Goal: Entertainment & Leisure: Consume media (video, audio)

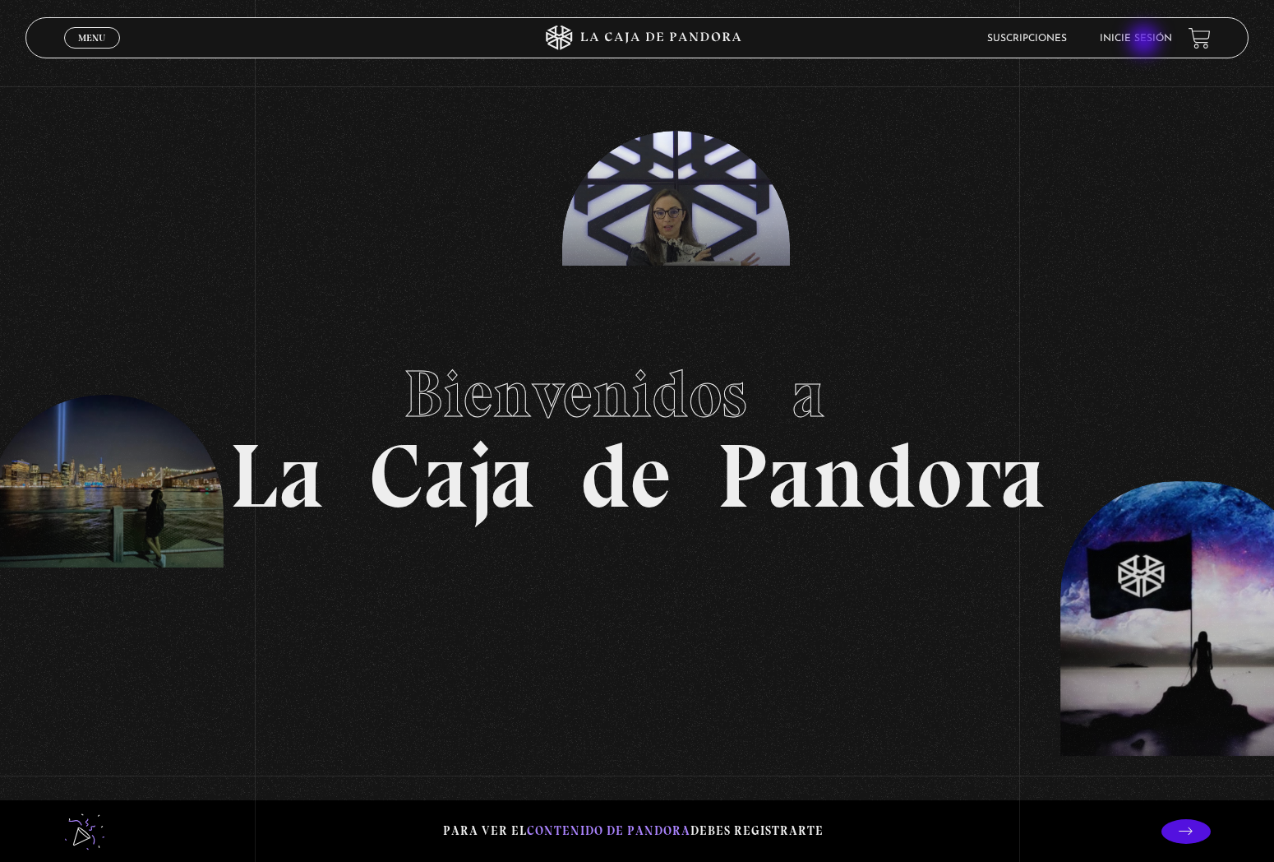
click at [1146, 42] on link "Inicie sesión" at bounding box center [1136, 39] width 72 height 10
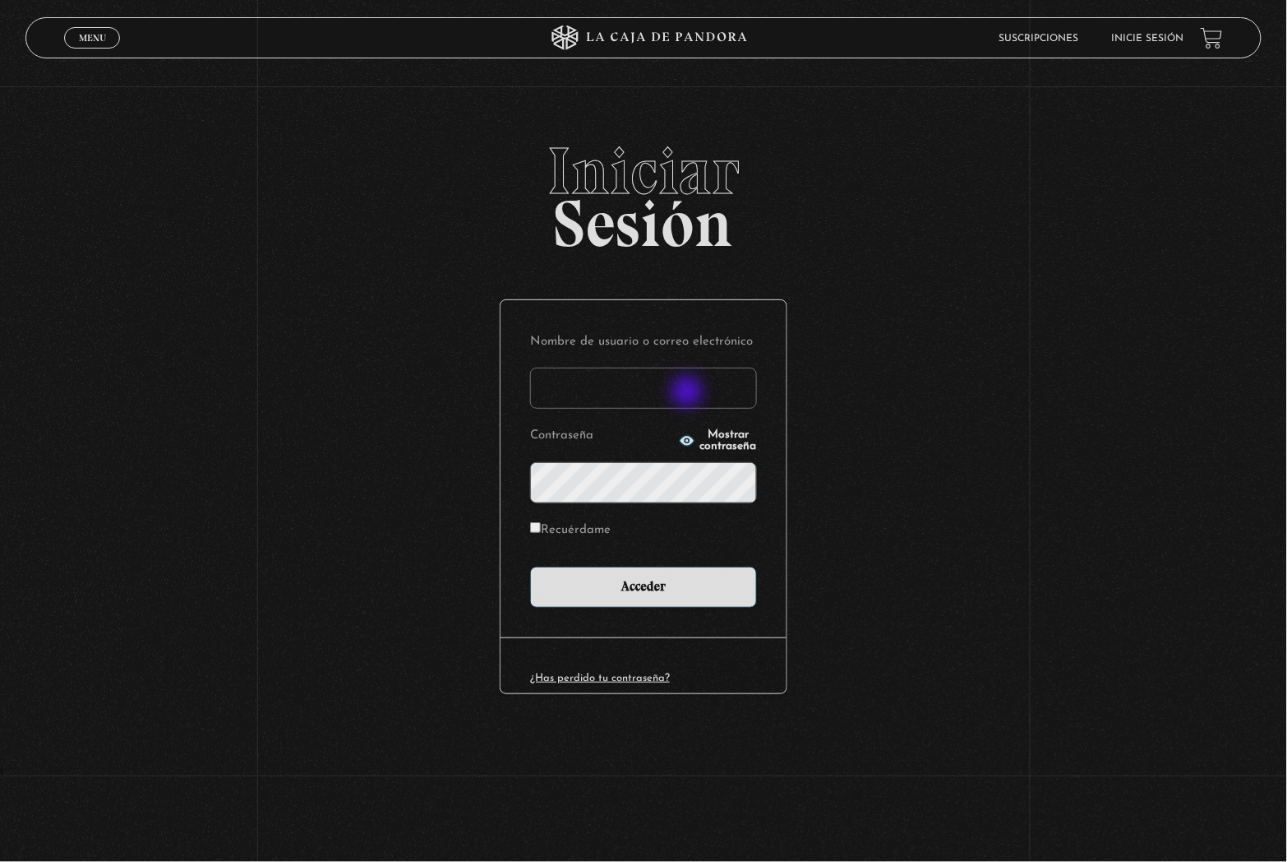
click at [689, 393] on input "Nombre de usuario o correo electrónico" at bounding box center [643, 388] width 227 height 41
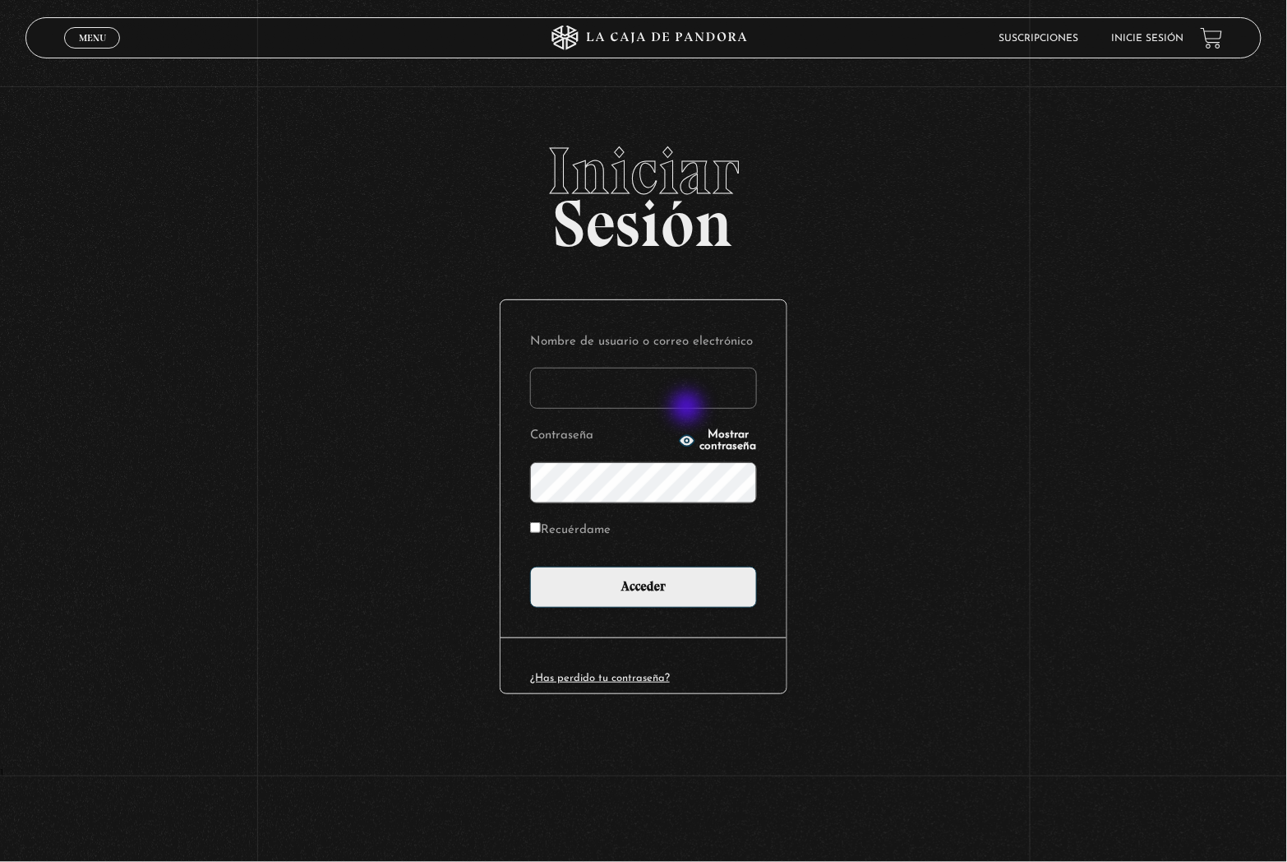
type input "glorianaliza.a@gmail.com"
click at [589, 524] on label "Recuérdame" at bounding box center [570, 530] width 81 height 25
click at [541, 524] on input "Recuérdame" at bounding box center [535, 527] width 11 height 11
checkbox input "true"
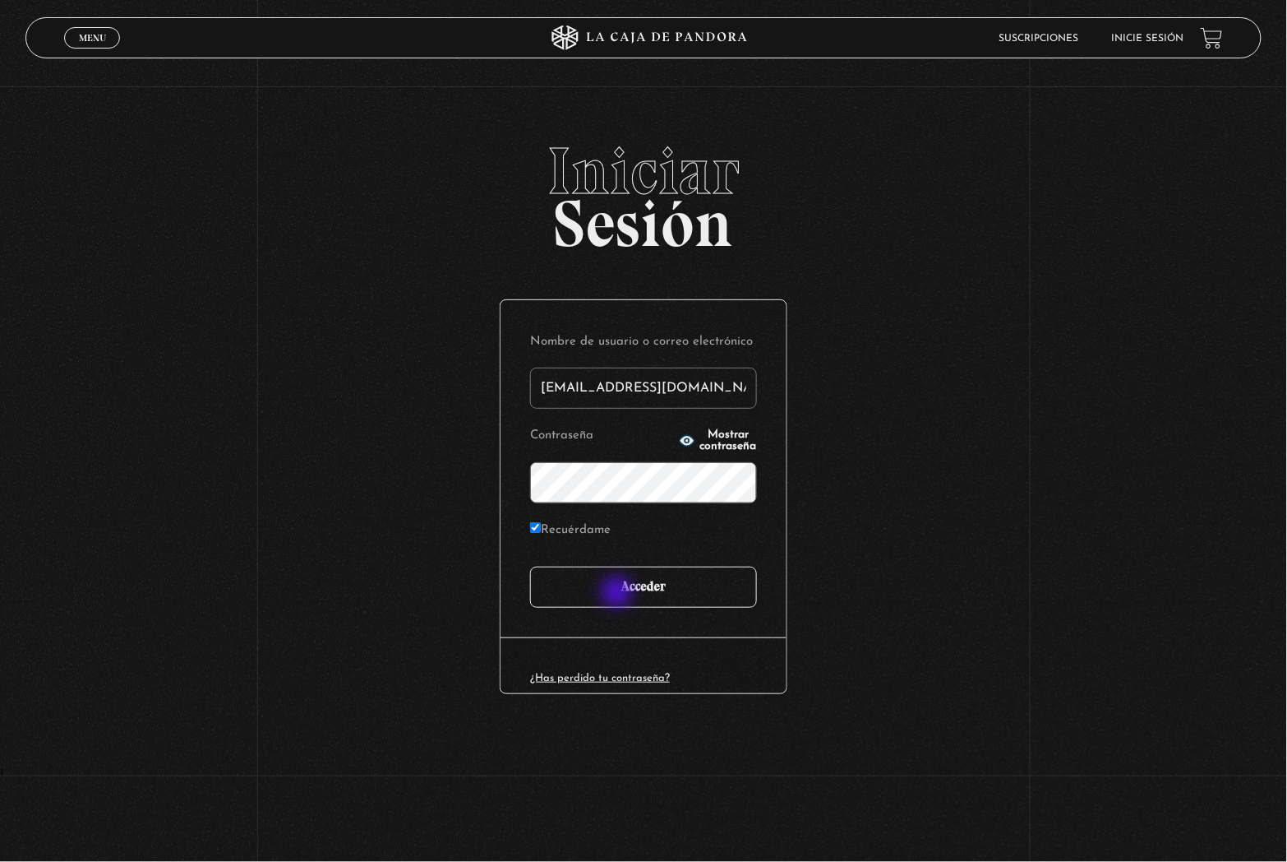
click at [621, 594] on input "Acceder" at bounding box center [643, 586] width 227 height 41
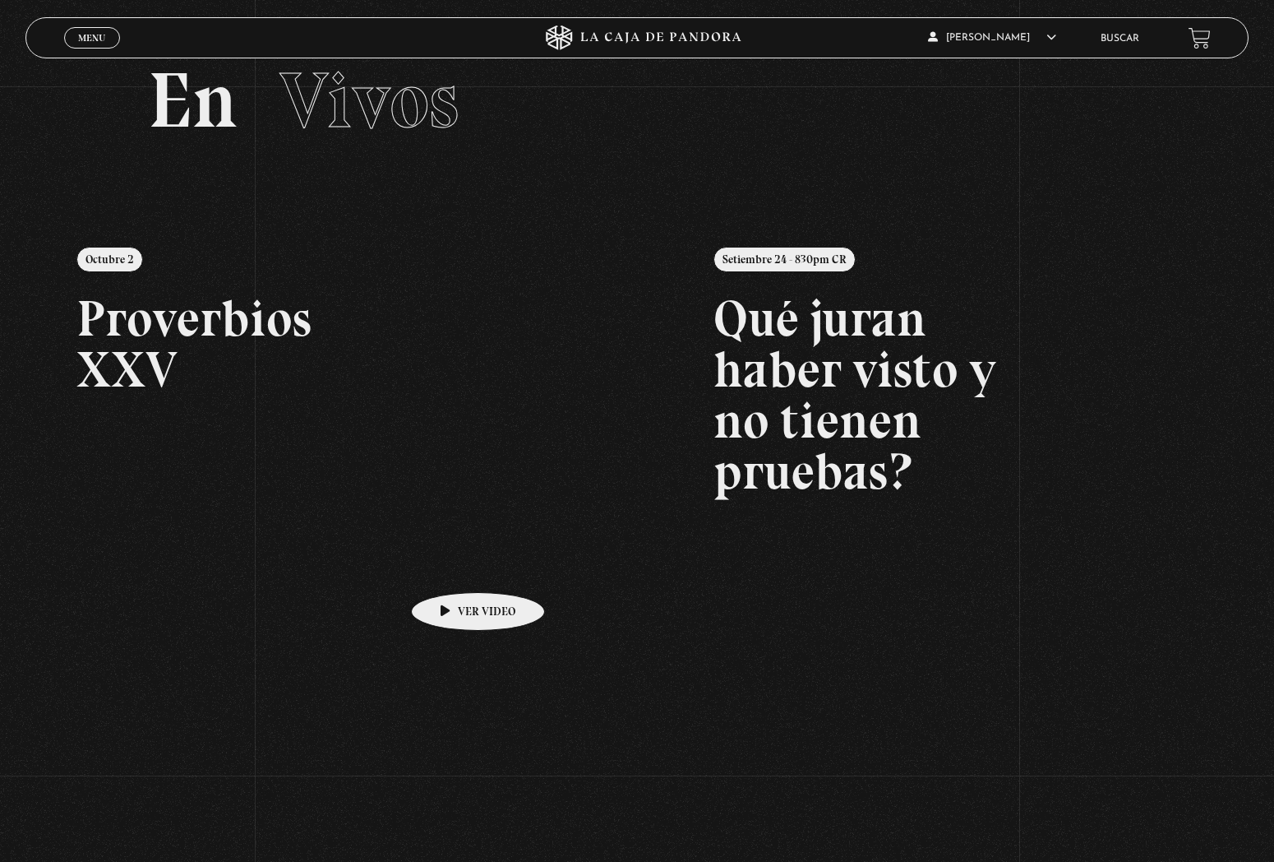
scroll to position [2, 0]
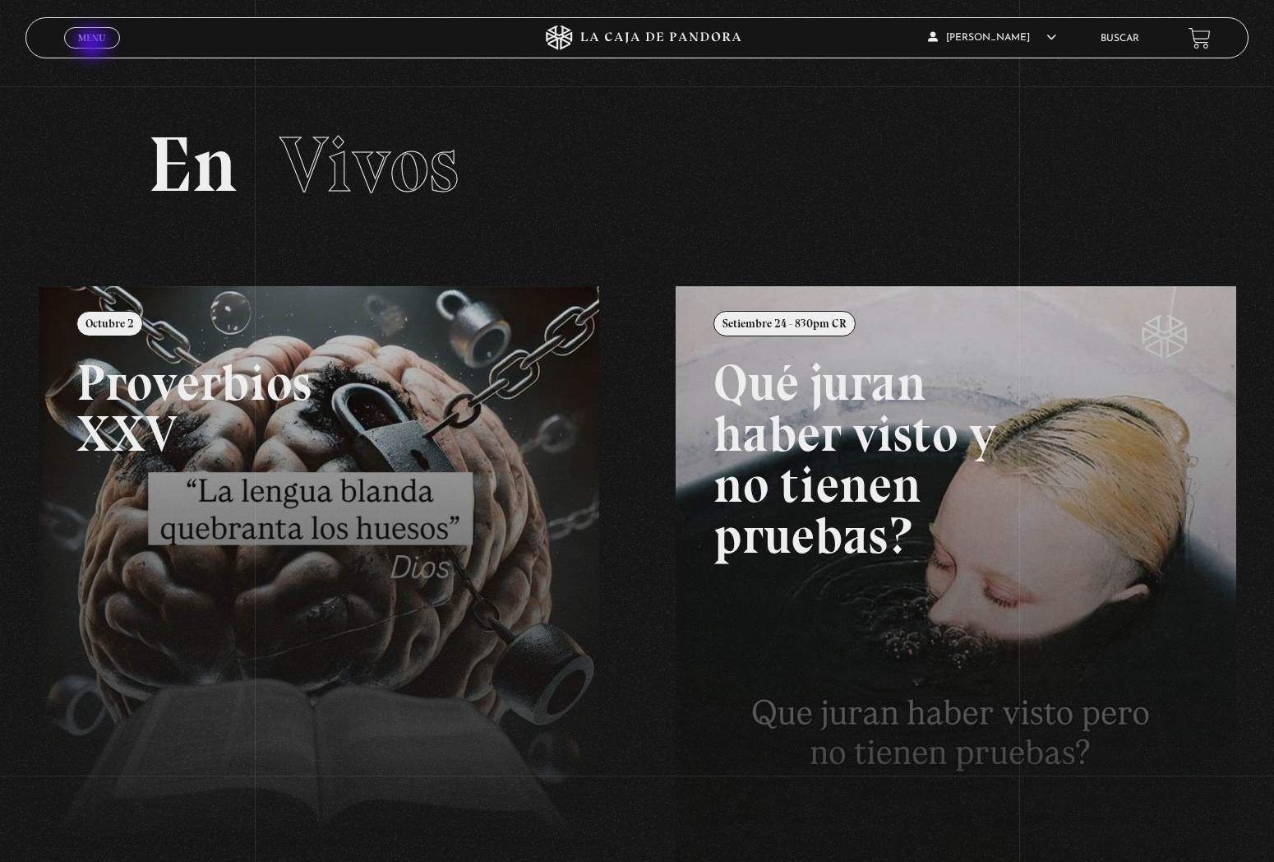
click at [94, 47] on span "Cerrar" at bounding box center [91, 53] width 39 height 12
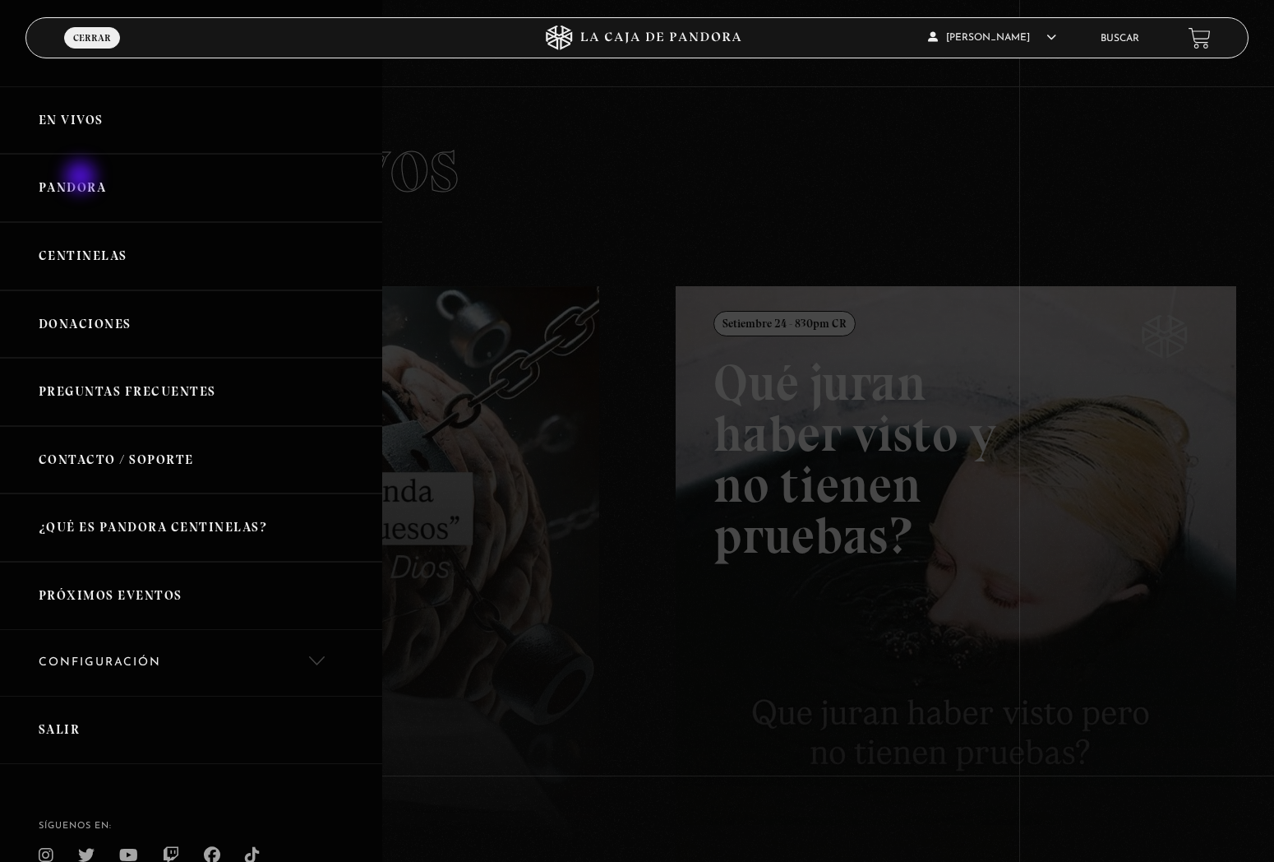
click at [82, 178] on link "Pandora" at bounding box center [191, 188] width 382 height 68
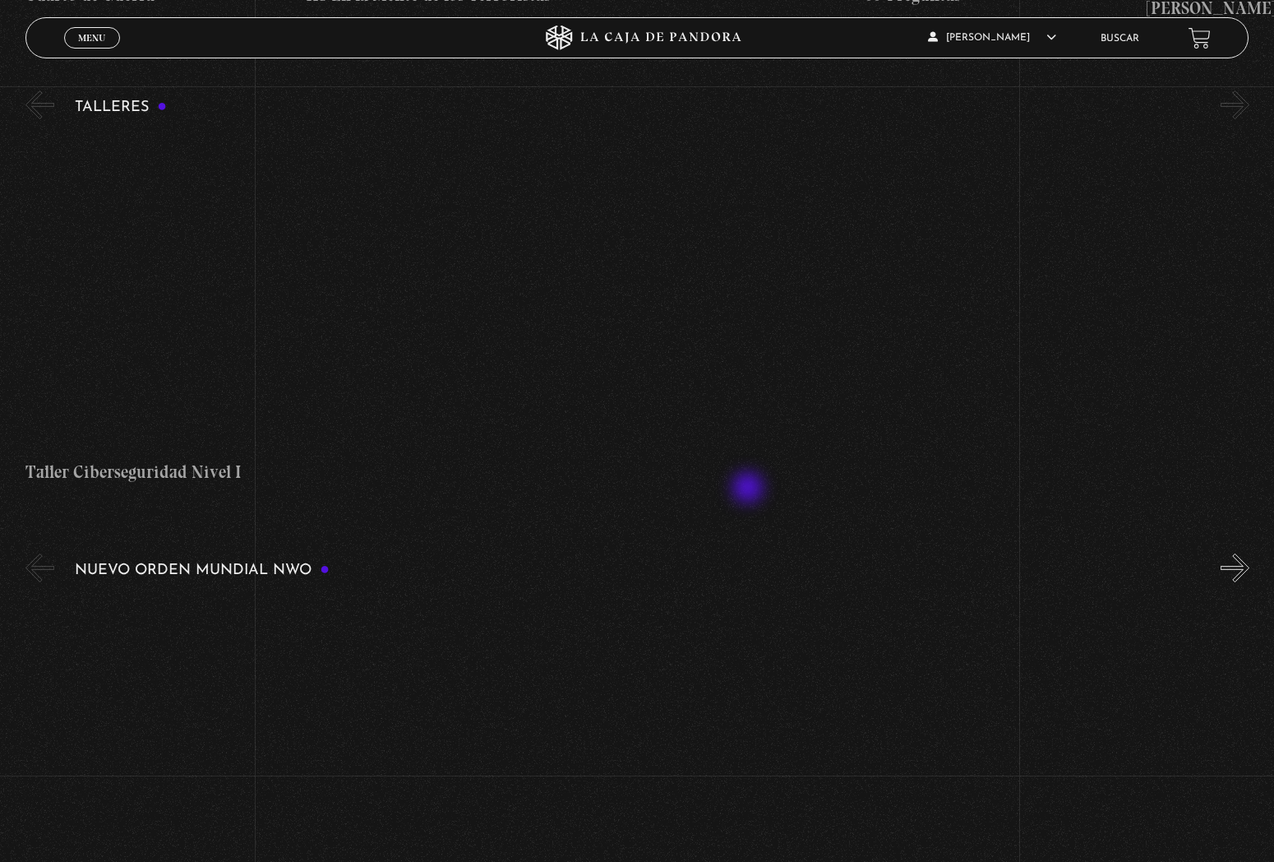
scroll to position [1005, 0]
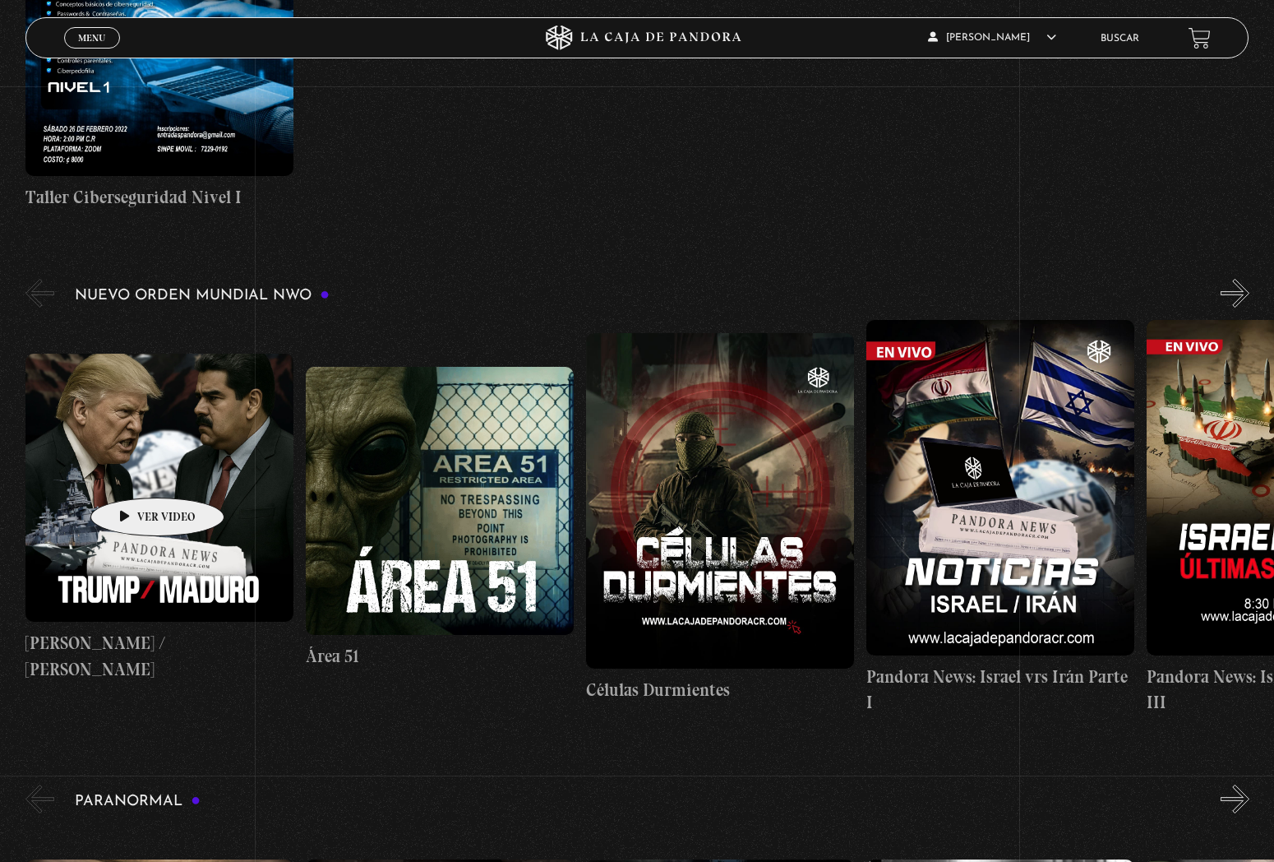
click at [132, 473] on figure at bounding box center [159, 488] width 268 height 268
